Goal: Check status: Check status

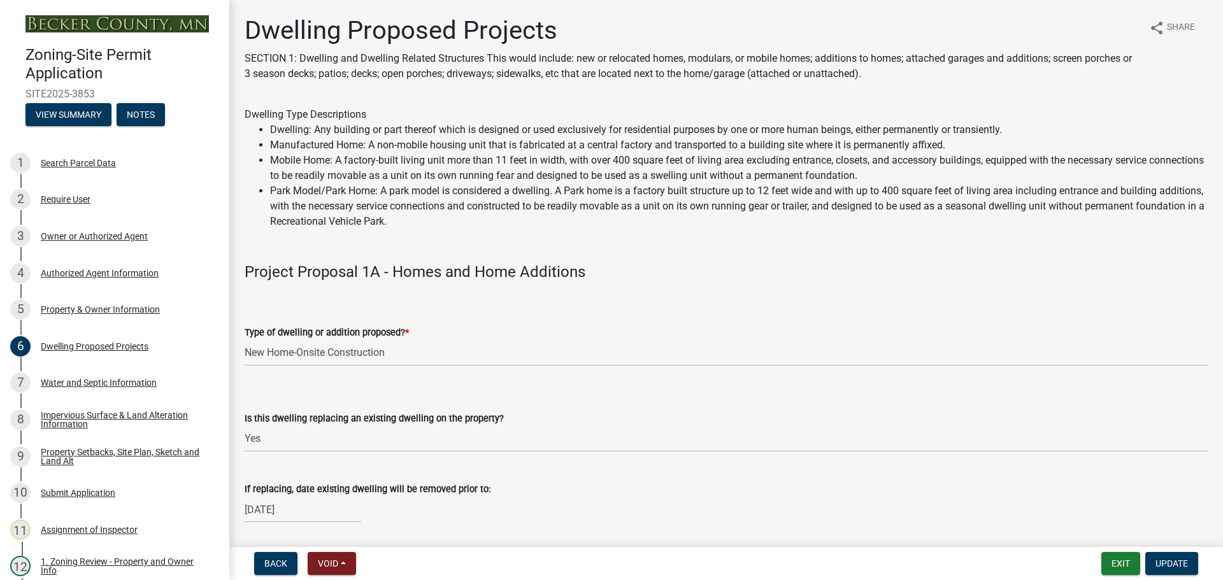
select select "5b8abcc6-67f7-49fb-8f25-c295ccc2b339"
select select "ba56d9f6-ced5-4c38-bdcc-33bfa85ac6de"
select select "03c1fec4-1fbe-4331-bc18-34e24145556f"
select select "e13aacd2-5b16-46a8-9c16-26b3d7b1c810"
select select "e5b6e178-1d4e-46f3-8fba-19f7851c487a"
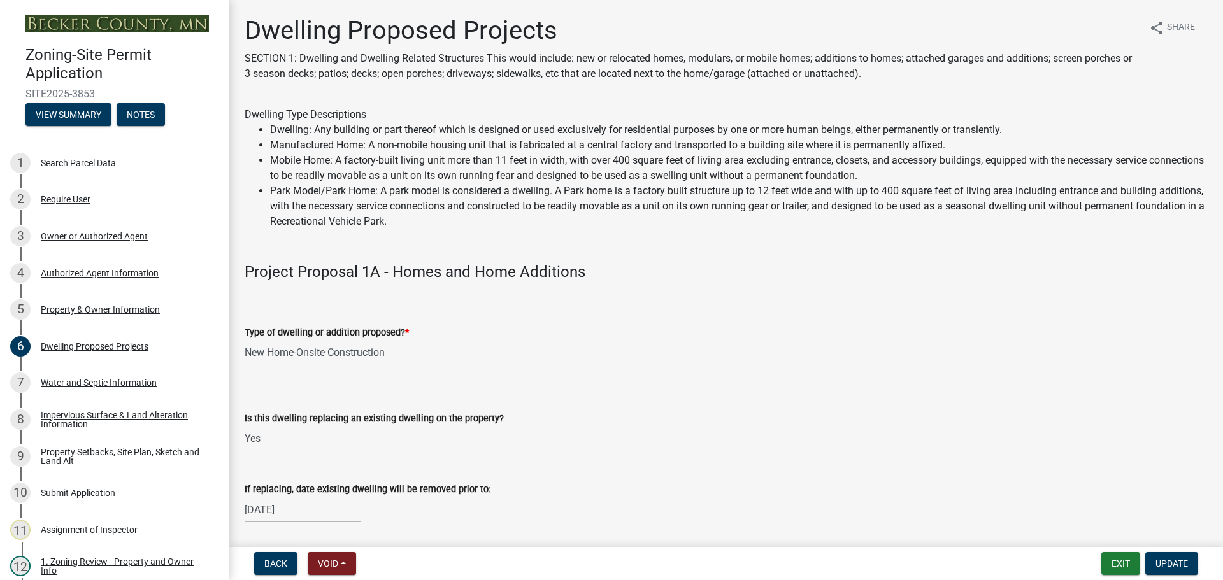
select select "247d334f-ddb5-435c-9042-0e10186c5422"
select select "c6a0a915-8859-4117-97a8-42e675f9bace"
select select "638dddef-31f4-4d73-b0b5-0ffc7b344434"
select select "77b5241b-0119-4fa2-9bfc-d73dc1f4ad97"
select select "75cb6c0c-1bab-4101-a7ce-eb87cbd598c1"
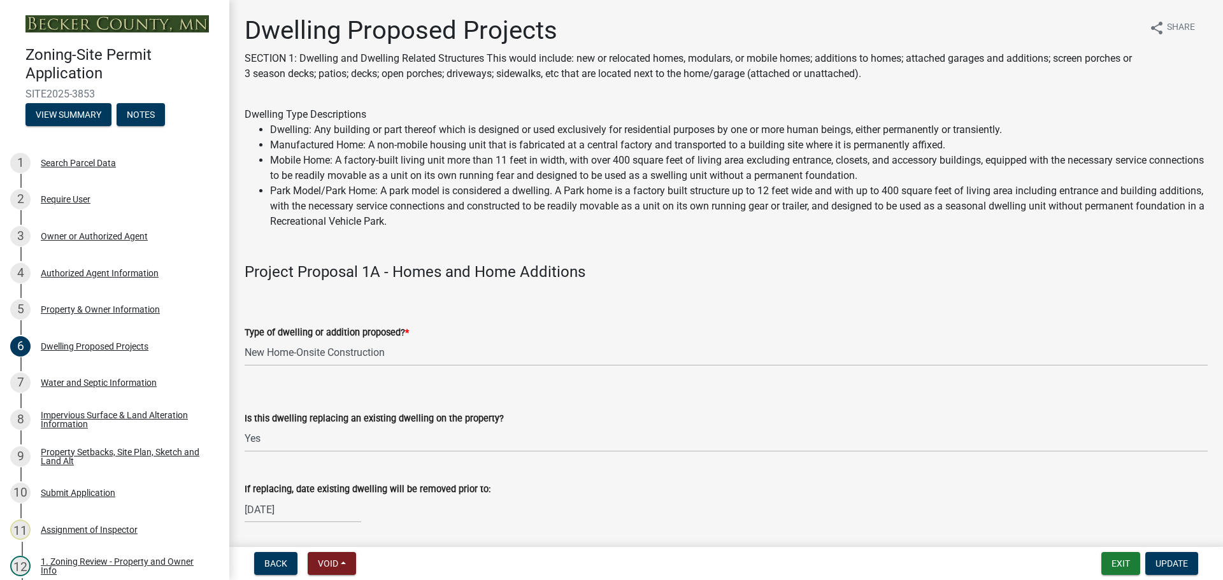
select select "5c3531b8-bc96-4b07-92f8-845cfe46d7fc"
select select "e530b3a0-4ebd-4642-8500-10089b8d2ad1"
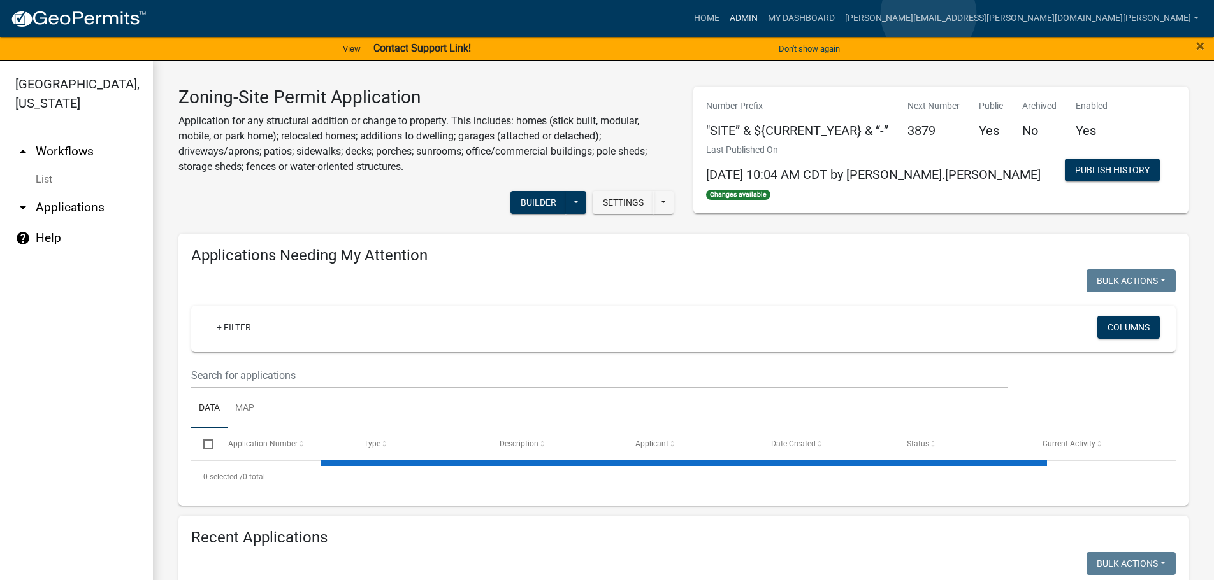
click at [763, 14] on link "Admin" at bounding box center [743, 18] width 38 height 24
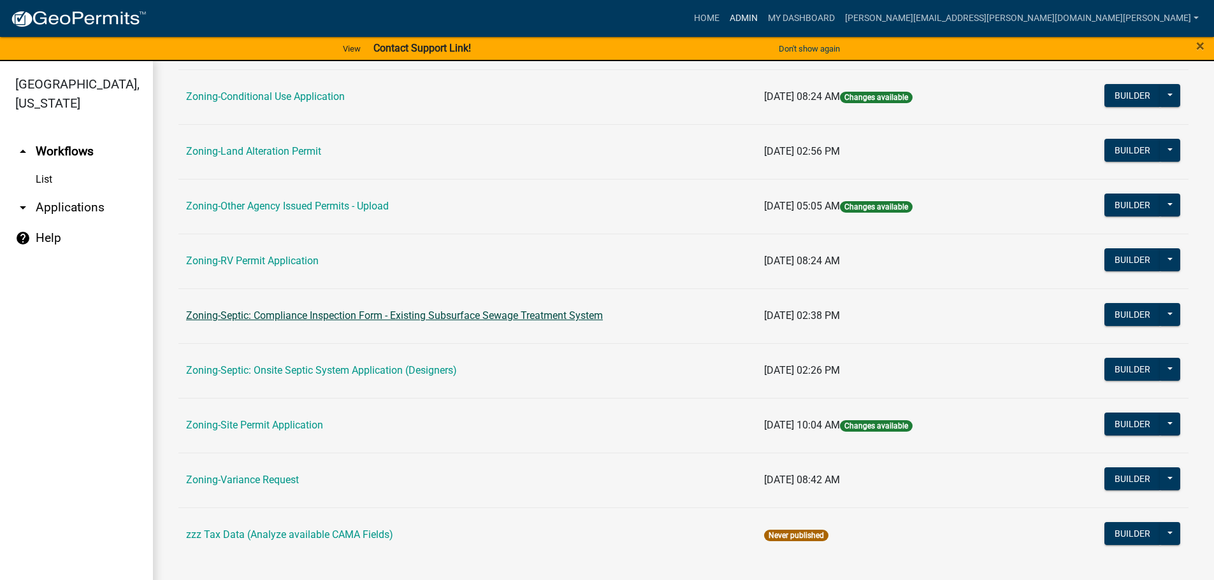
scroll to position [397, 0]
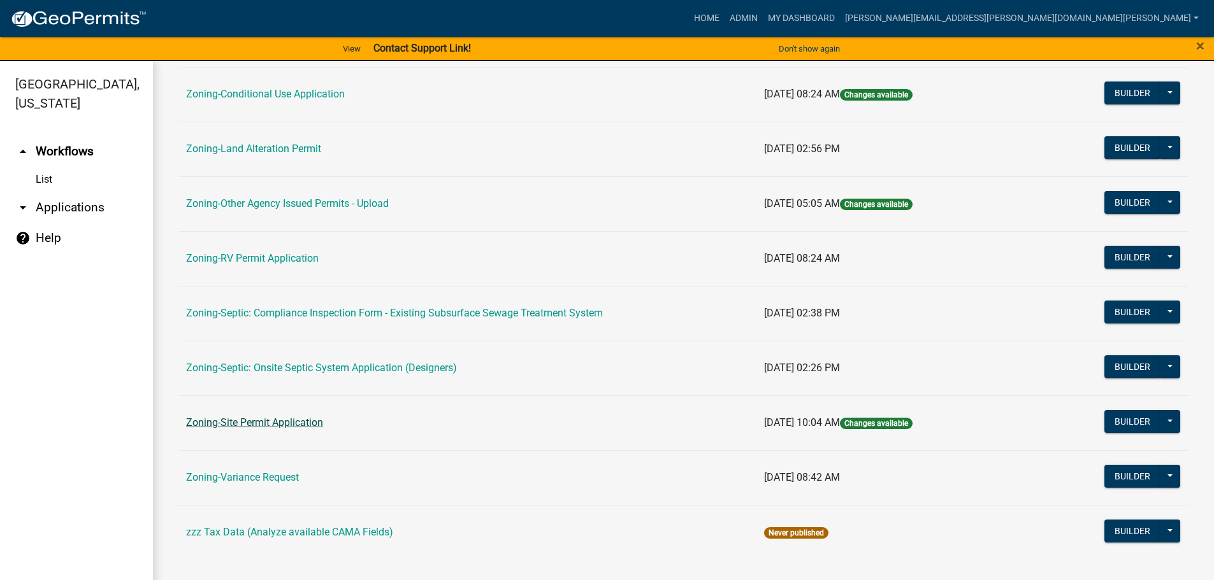
click at [249, 421] on link "Zoning-Site Permit Application" at bounding box center [254, 423] width 137 height 12
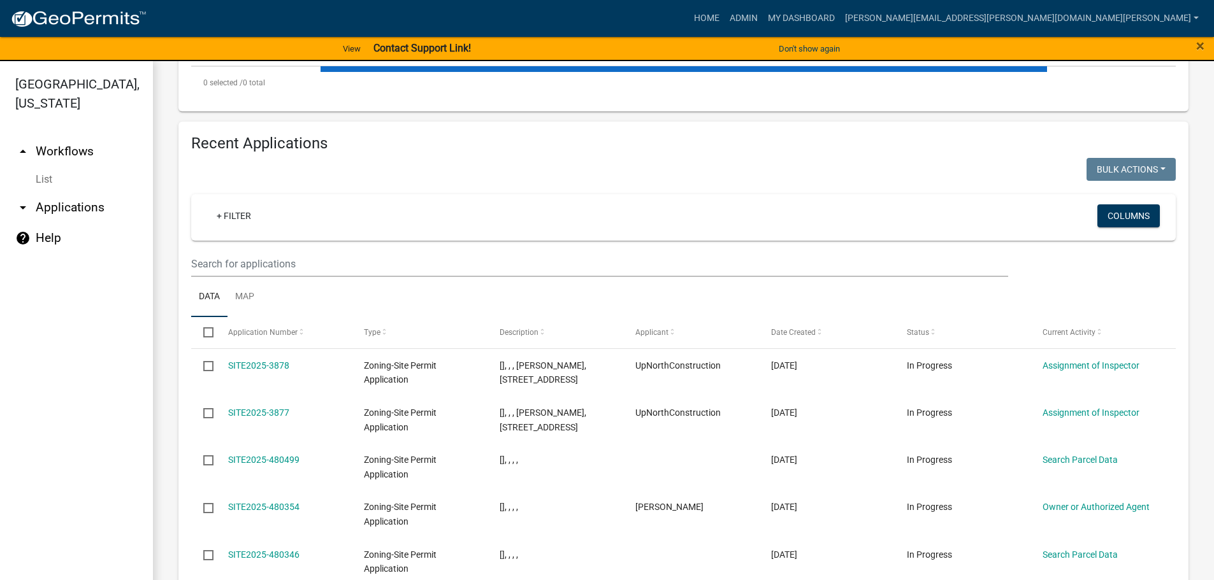
scroll to position [382, 0]
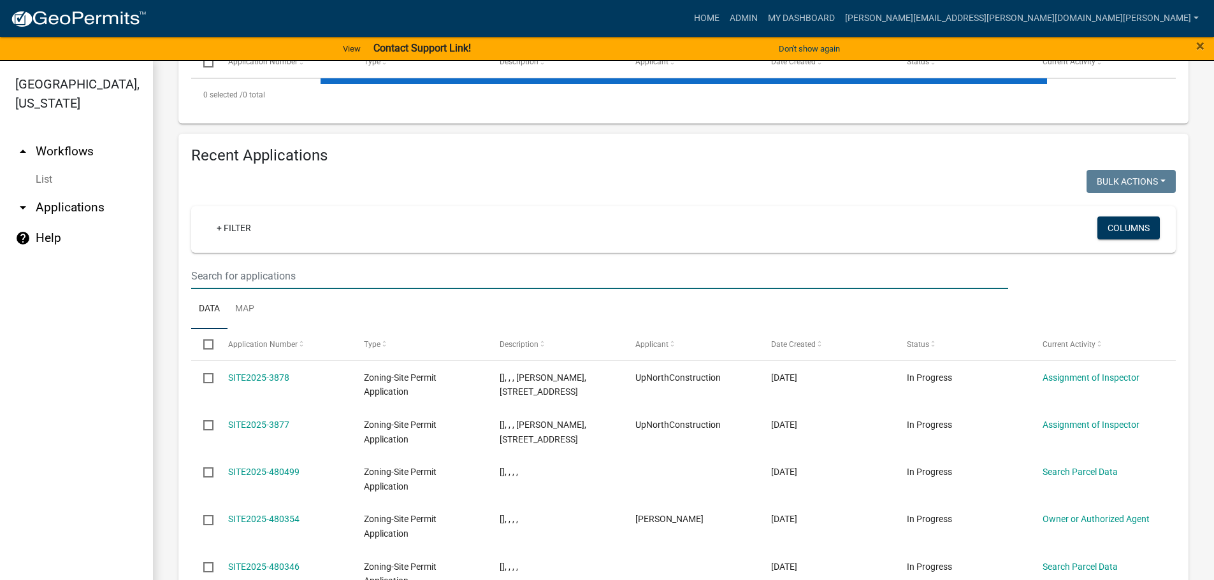
click at [291, 276] on input "text" at bounding box center [599, 276] width 817 height 26
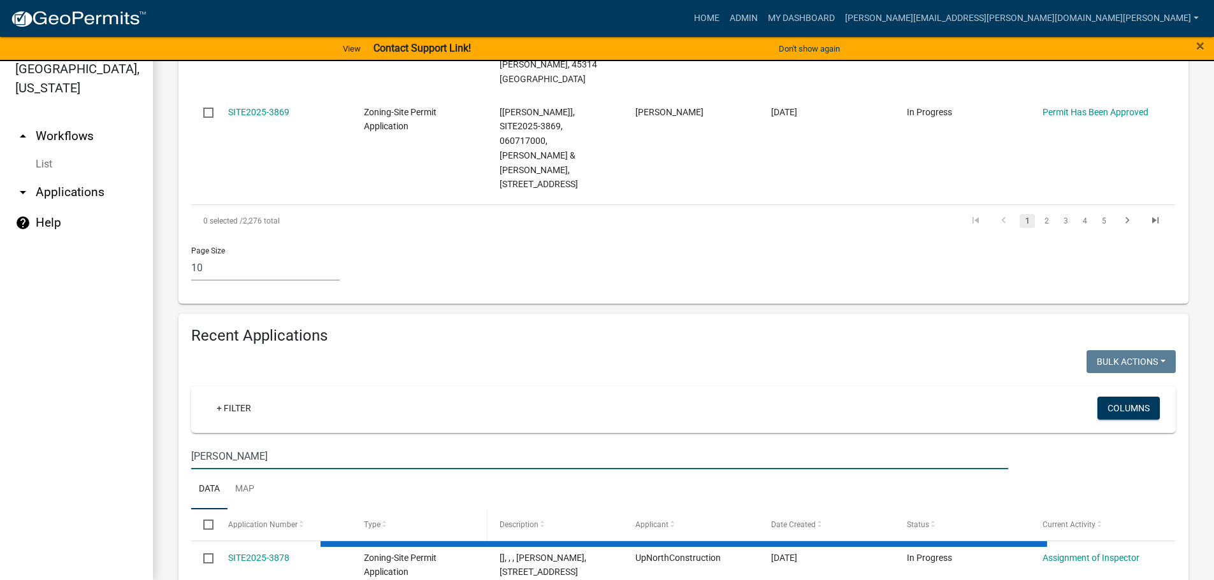
scroll to position [1145, 0]
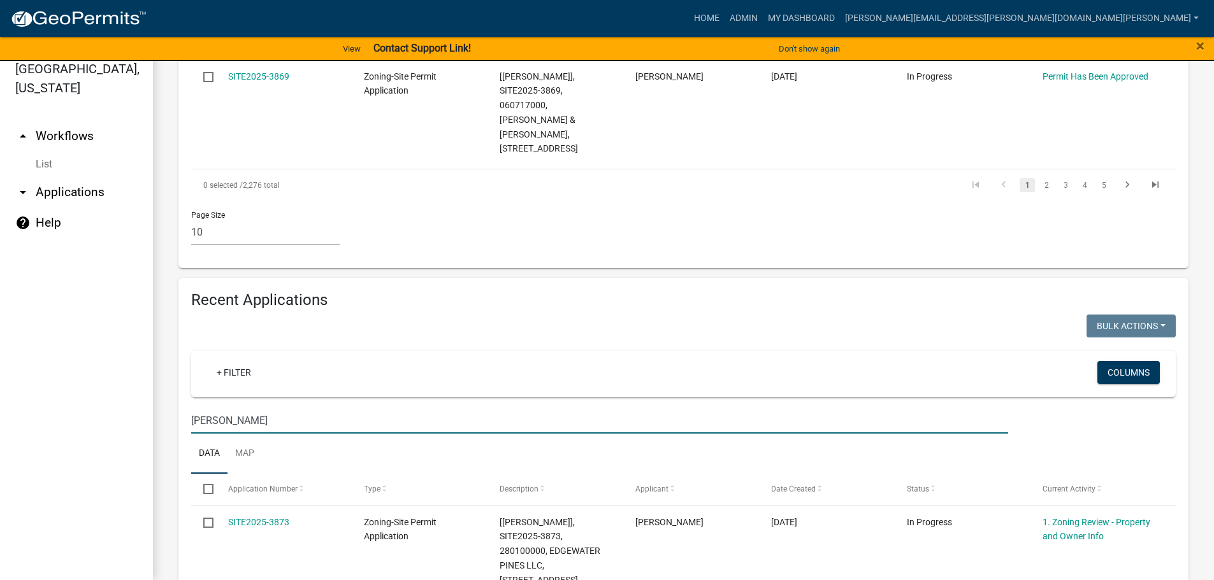
click at [230, 408] on input "[PERSON_NAME]" at bounding box center [599, 421] width 817 height 26
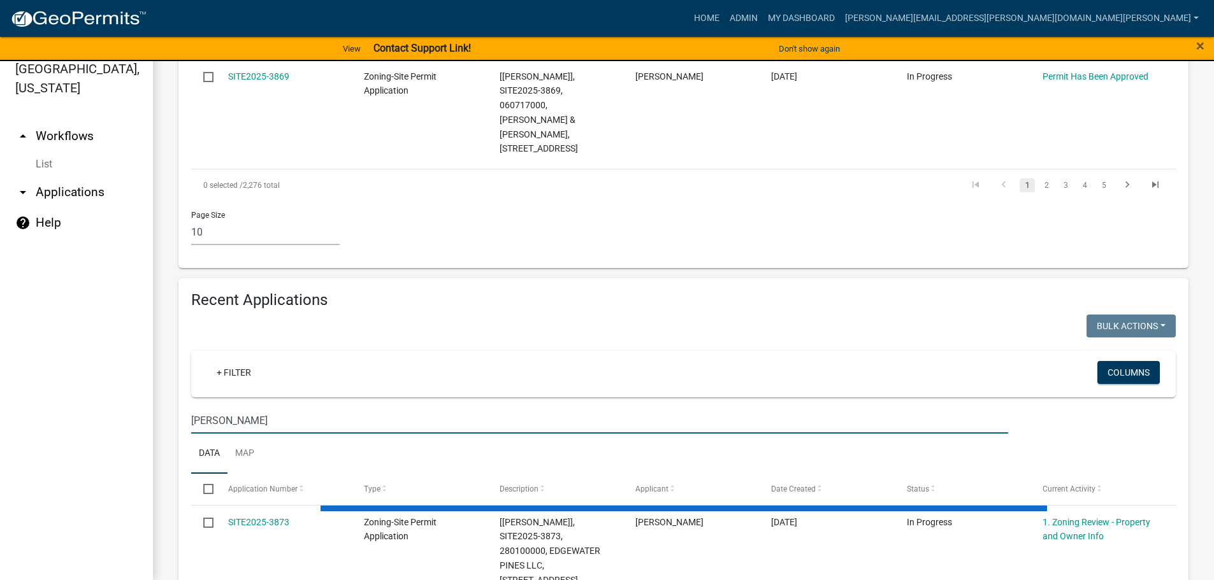
type input "[PERSON_NAME]"
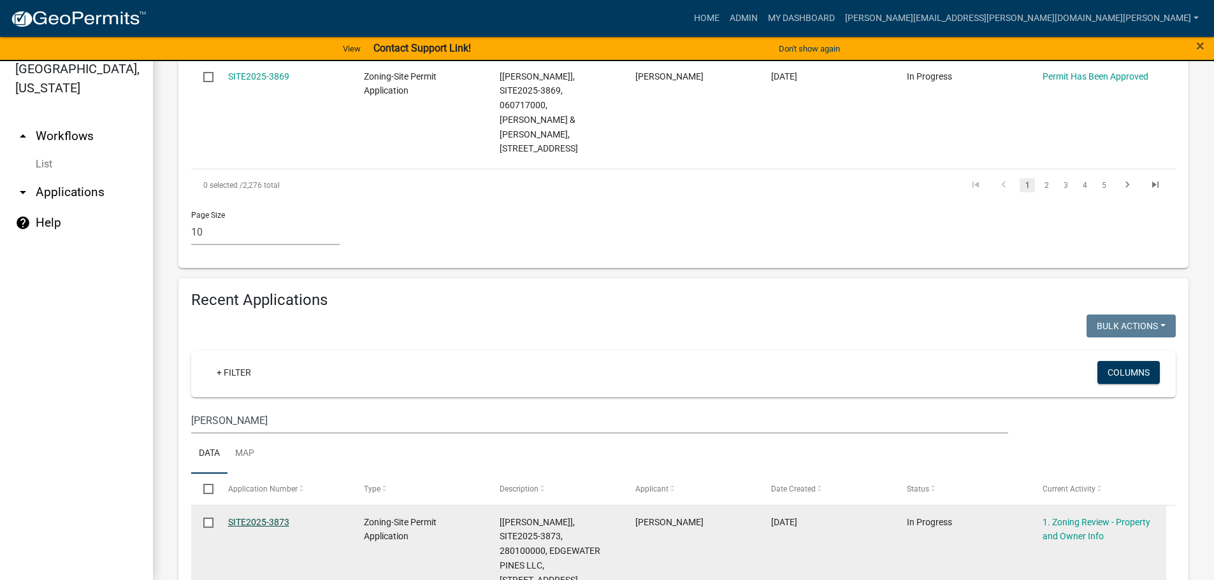
click at [268, 517] on link "SITE2025-3873" at bounding box center [258, 522] width 61 height 10
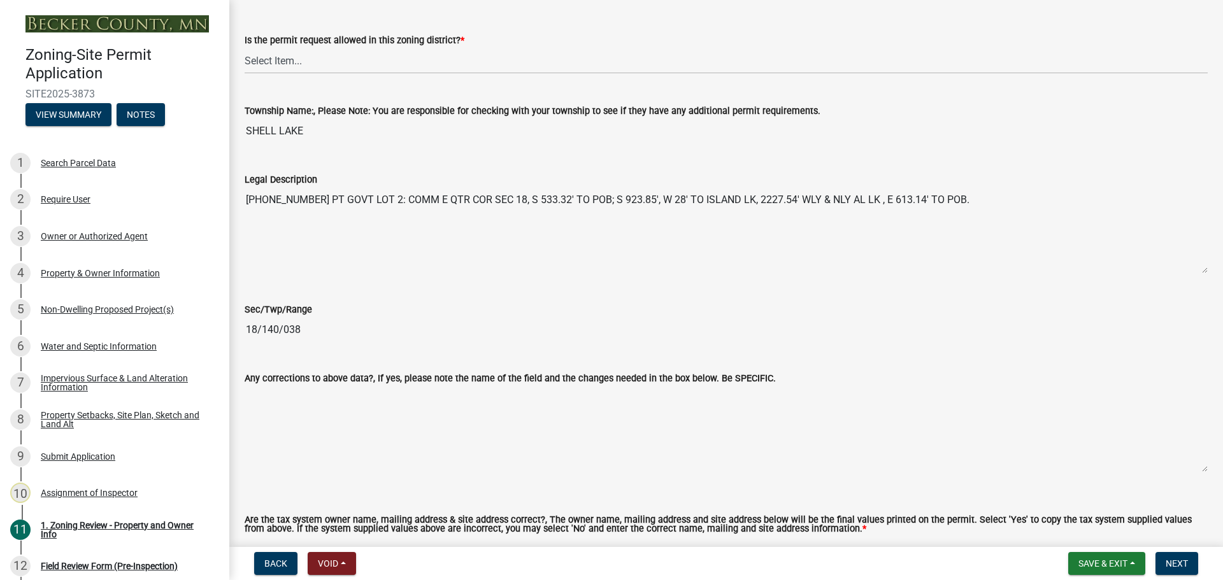
scroll to position [1338, 0]
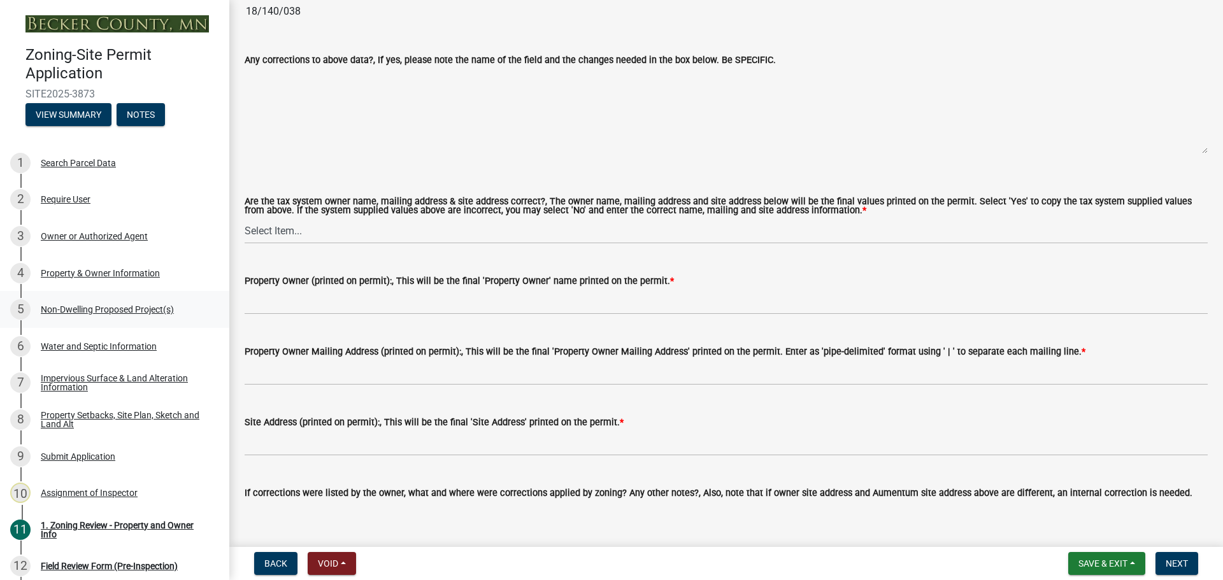
click at [112, 306] on div "Non-Dwelling Proposed Project(s)" at bounding box center [107, 309] width 133 height 9
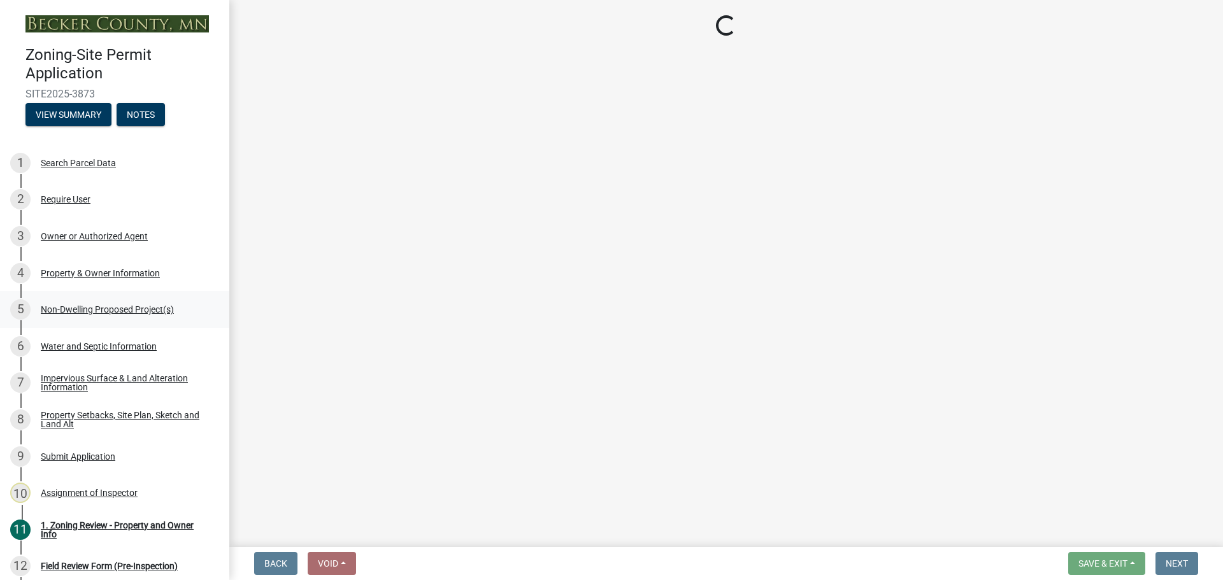
scroll to position [0, 0]
select select "273652f8-2357-47c0-90cc-77e373caeeb7"
select select "68d85482-c11a-4398-9267-999385c995bf"
select select "c901b724-8e9a-499b-811d-f72064c7192a"
select select "d5258256-81e9-4688-bc84-b01445ee29b6"
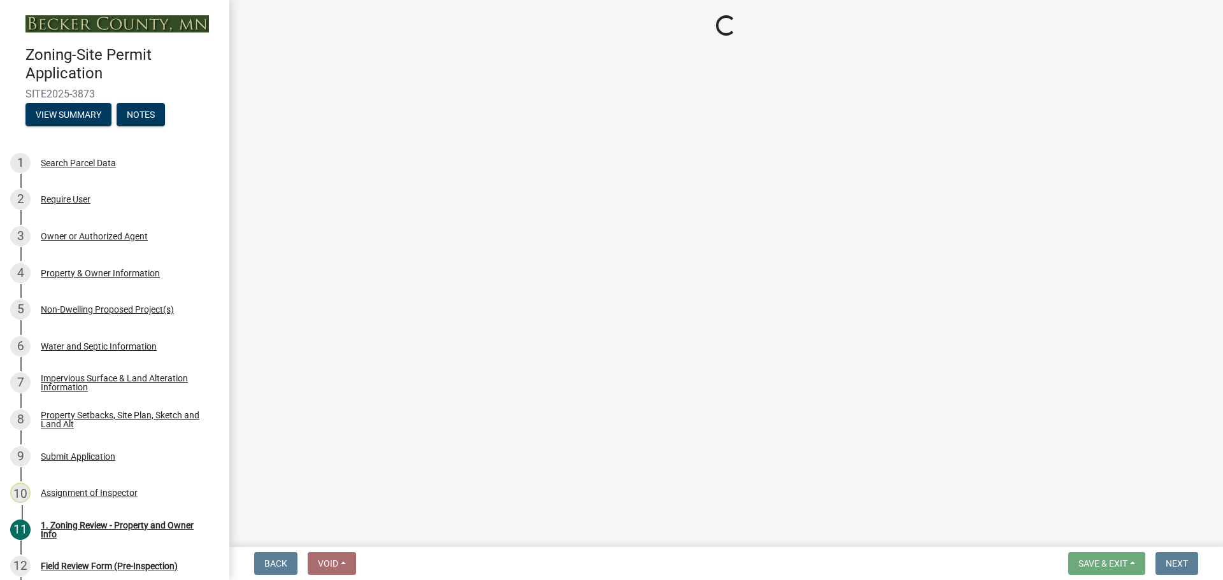
select select "258cbdbc-8629-455d-9fed-6a57bf82144e"
select select "a9a8393f-3c28-47b8-b6d9-84c94641c3fc"
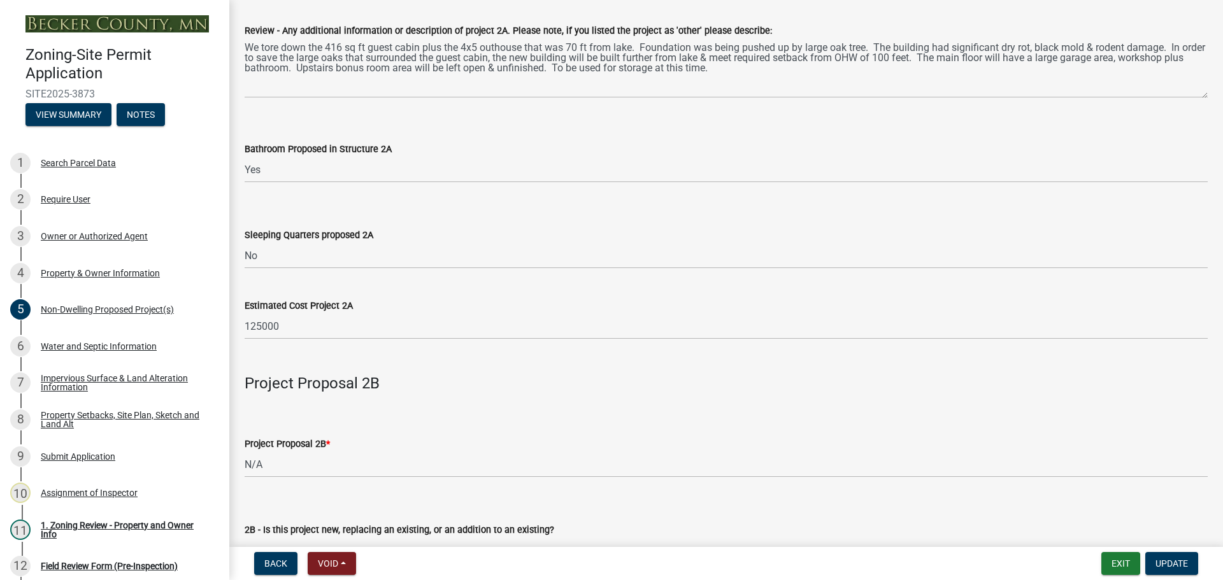
scroll to position [892, 0]
